Goal: Task Accomplishment & Management: Complete application form

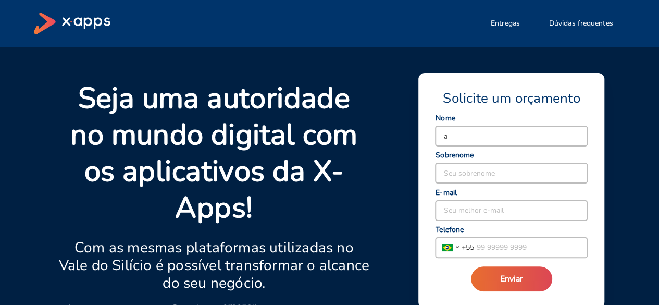
type input "[PERSON_NAME]"
type input "11994832657"
click at [499, 209] on input at bounding box center [511, 210] width 152 height 20
type input "aanna"
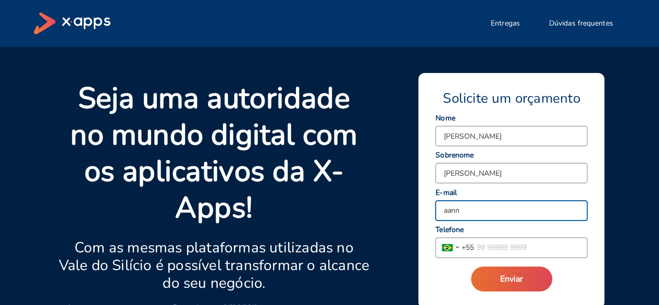
type input "aann"
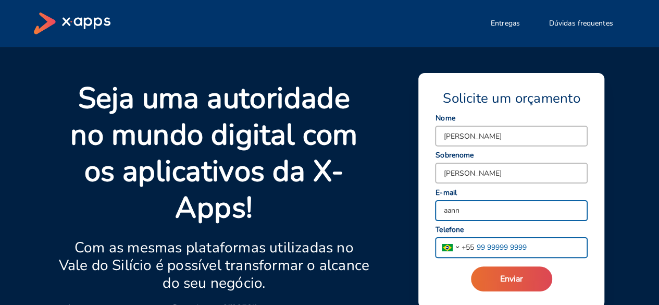
click at [505, 248] on input "tel" at bounding box center [530, 247] width 113 height 20
type input "[PHONE_NUMBER]"
click at [482, 211] on input "aann" at bounding box center [511, 210] width 152 height 20
type input "[EMAIL_ADDRESS][DOMAIN_NAME]"
click at [471, 266] on button "Enviar" at bounding box center [511, 278] width 81 height 25
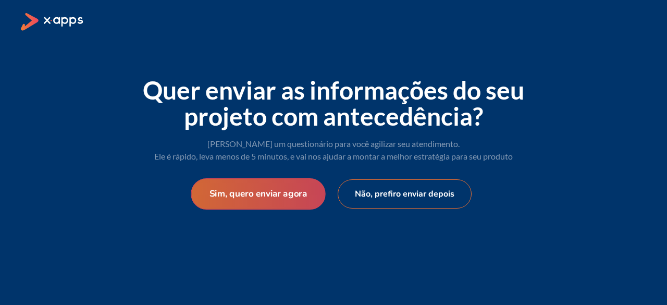
click at [282, 187] on button "Sim, quero enviar agora" at bounding box center [258, 193] width 134 height 31
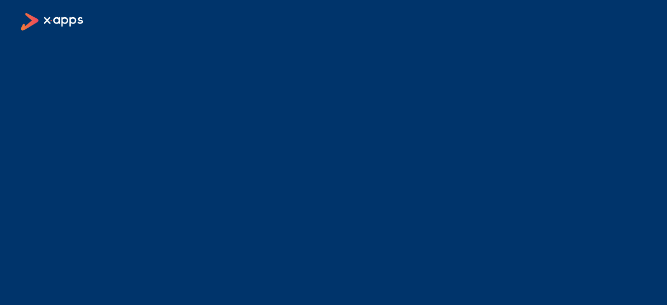
select select "BR"
